Goal: Information Seeking & Learning: Learn about a topic

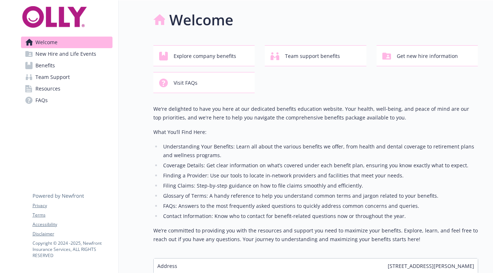
click at [89, 69] on link "Benefits" at bounding box center [67, 66] width 92 height 12
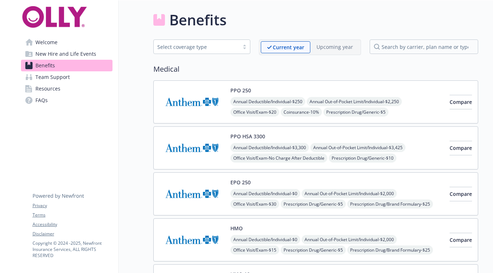
click at [194, 88] on img at bounding box center [192, 102] width 65 height 31
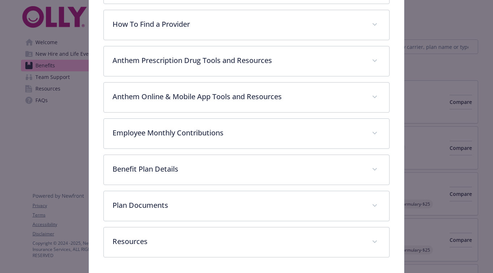
scroll to position [244, 0]
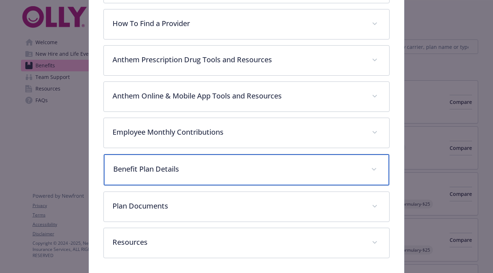
click at [172, 164] on p "Benefit Plan Details" at bounding box center [237, 169] width 249 height 11
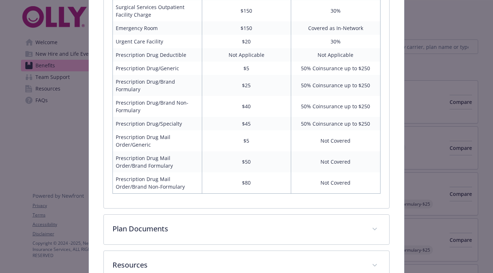
scroll to position [693, 0]
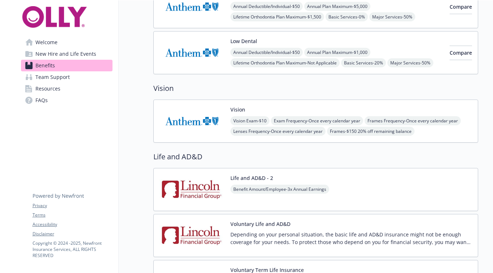
click at [192, 130] on img at bounding box center [192, 121] width 65 height 31
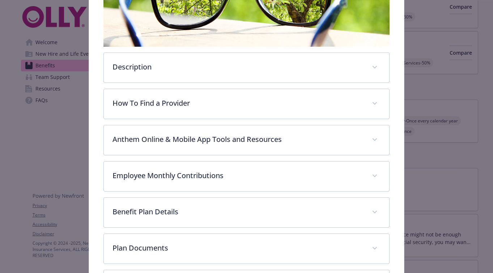
scroll to position [233, 0]
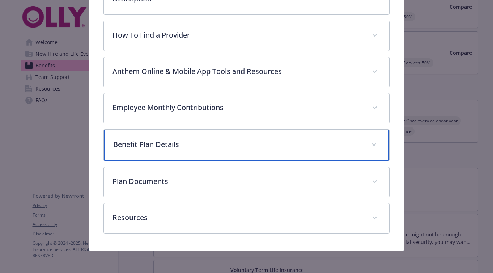
click at [149, 148] on p "Benefit Plan Details" at bounding box center [237, 144] width 249 height 11
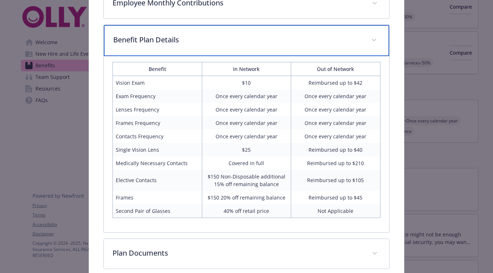
scroll to position [328, 0]
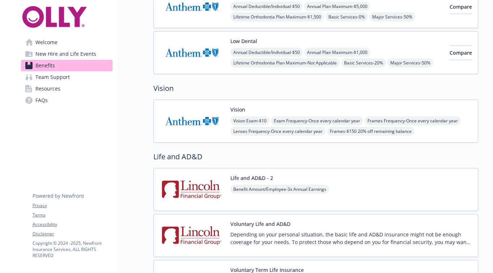
click at [54, 101] on link "FAQs" at bounding box center [67, 100] width 92 height 12
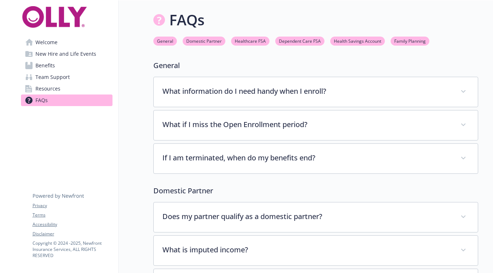
click at [49, 75] on span "Team Support" at bounding box center [52, 77] width 34 height 12
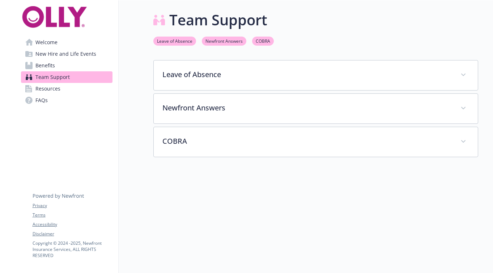
click at [51, 87] on span "Resources" at bounding box center [47, 89] width 25 height 12
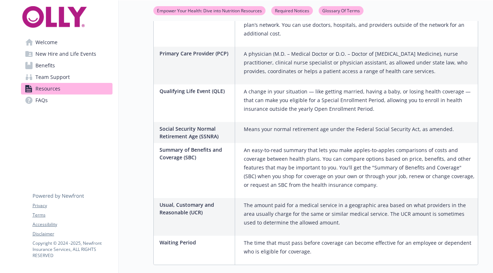
scroll to position [1172, 0]
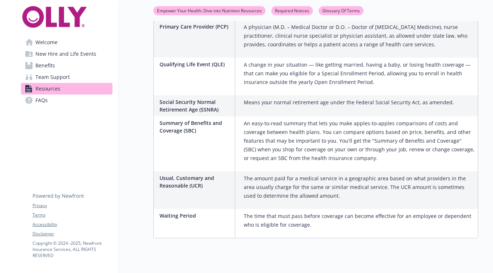
click at [78, 72] on link "Team Support" at bounding box center [67, 77] width 92 height 12
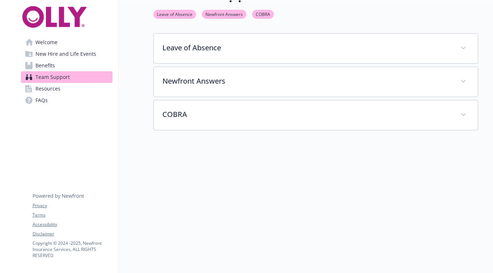
click at [76, 66] on link "Benefits" at bounding box center [67, 66] width 92 height 12
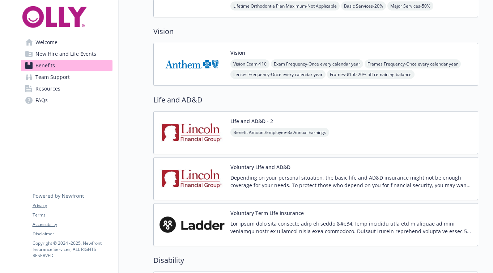
scroll to position [365, 0]
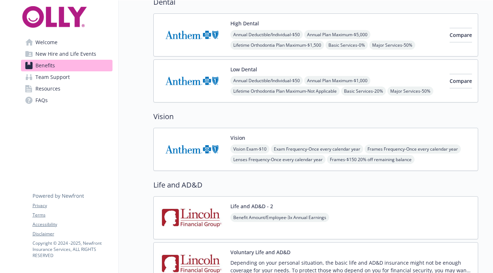
click at [175, 144] on img at bounding box center [192, 149] width 65 height 31
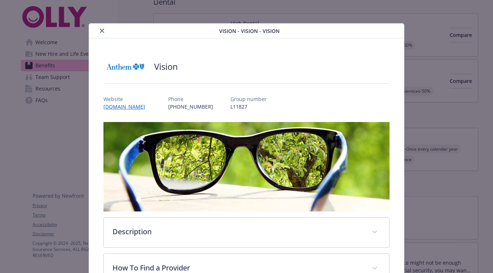
scroll to position [233, 0]
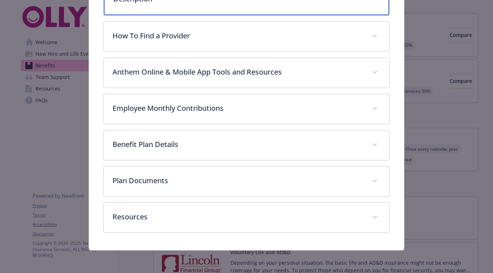
click at [163, 10] on div "Description" at bounding box center [246, -1] width 285 height 31
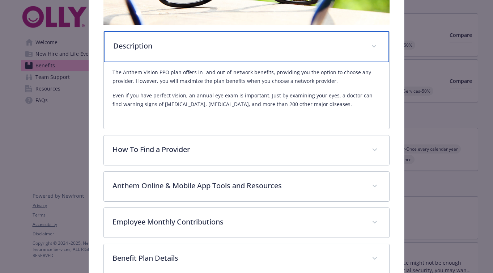
scroll to position [185, 0]
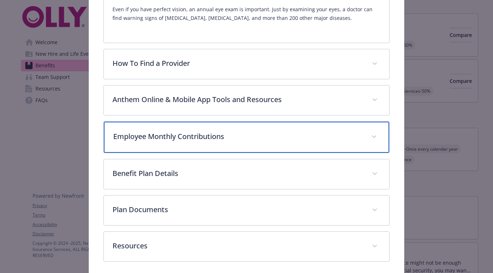
click at [173, 138] on p "Employee Monthly Contributions" at bounding box center [237, 136] width 249 height 11
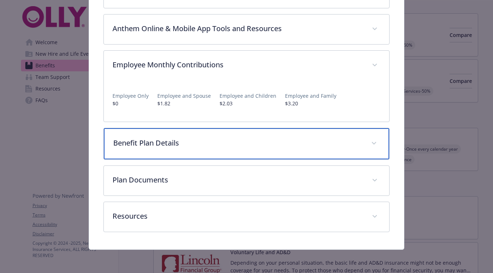
click at [173, 138] on p "Benefit Plan Details" at bounding box center [237, 143] width 249 height 11
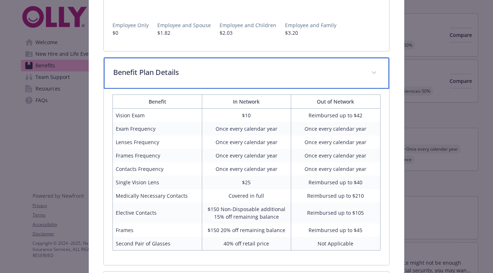
scroll to position [415, 0]
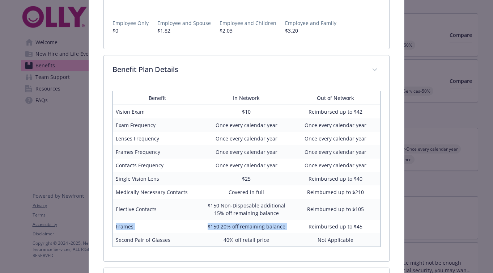
drag, startPoint x: 116, startPoint y: 227, endPoint x: 297, endPoint y: 226, distance: 181.0
click at [298, 226] on tr "Frames $150 20% off remaining balance Reimbursed up to $45" at bounding box center [247, 226] width 268 height 13
copy tr "Frames $150 20% off remaining balance"
click at [303, 202] on td "Reimbursed up to $105" at bounding box center [335, 209] width 89 height 21
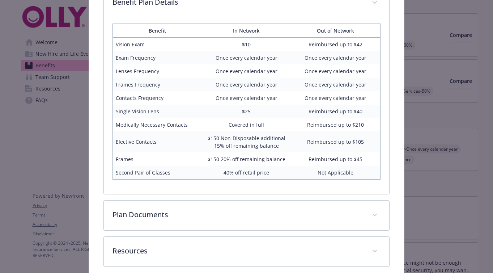
scroll to position [447, 0]
